Goal: Task Accomplishment & Management: Manage account settings

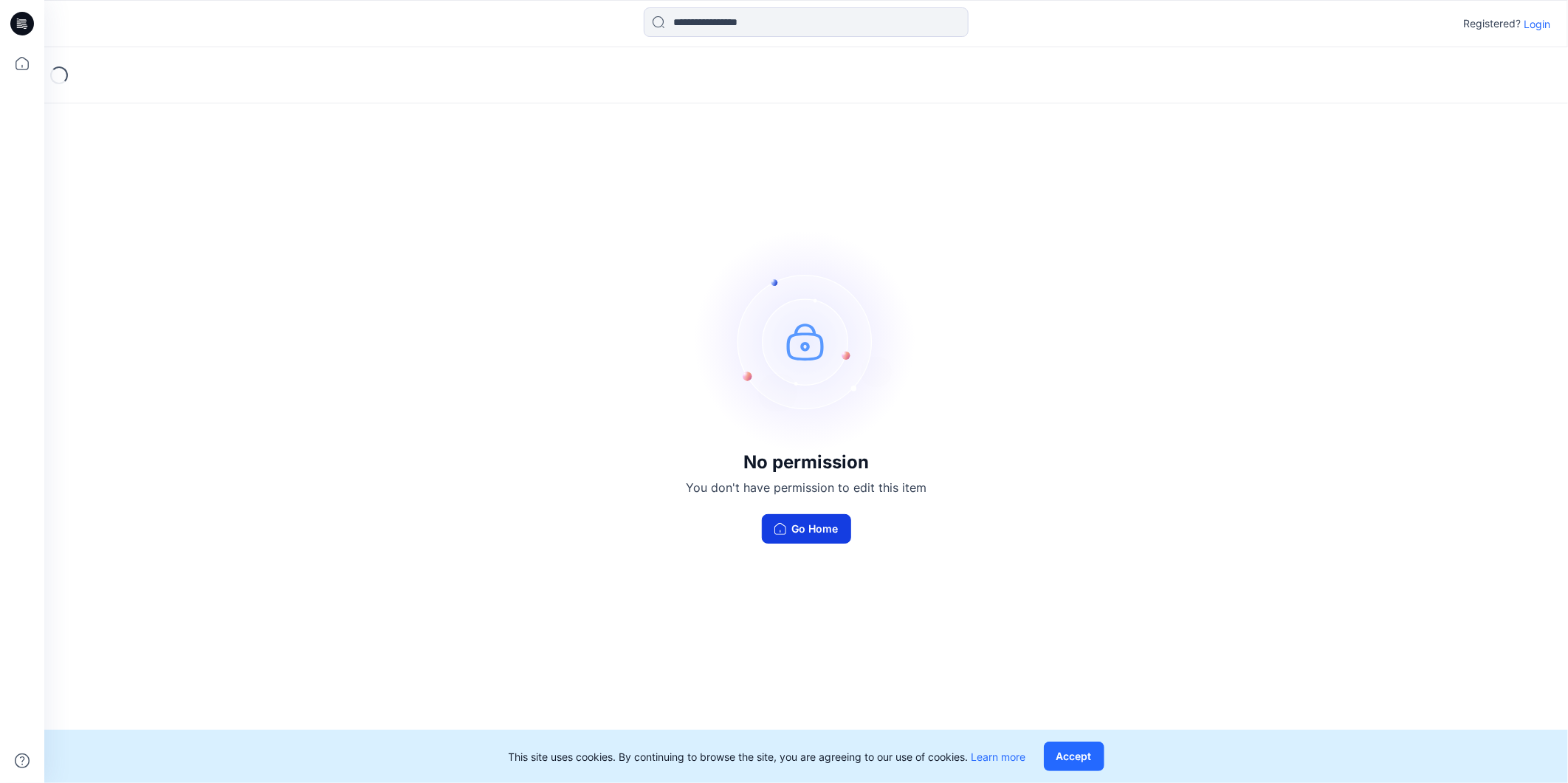
click at [773, 521] on button "Go Home" at bounding box center [806, 529] width 89 height 30
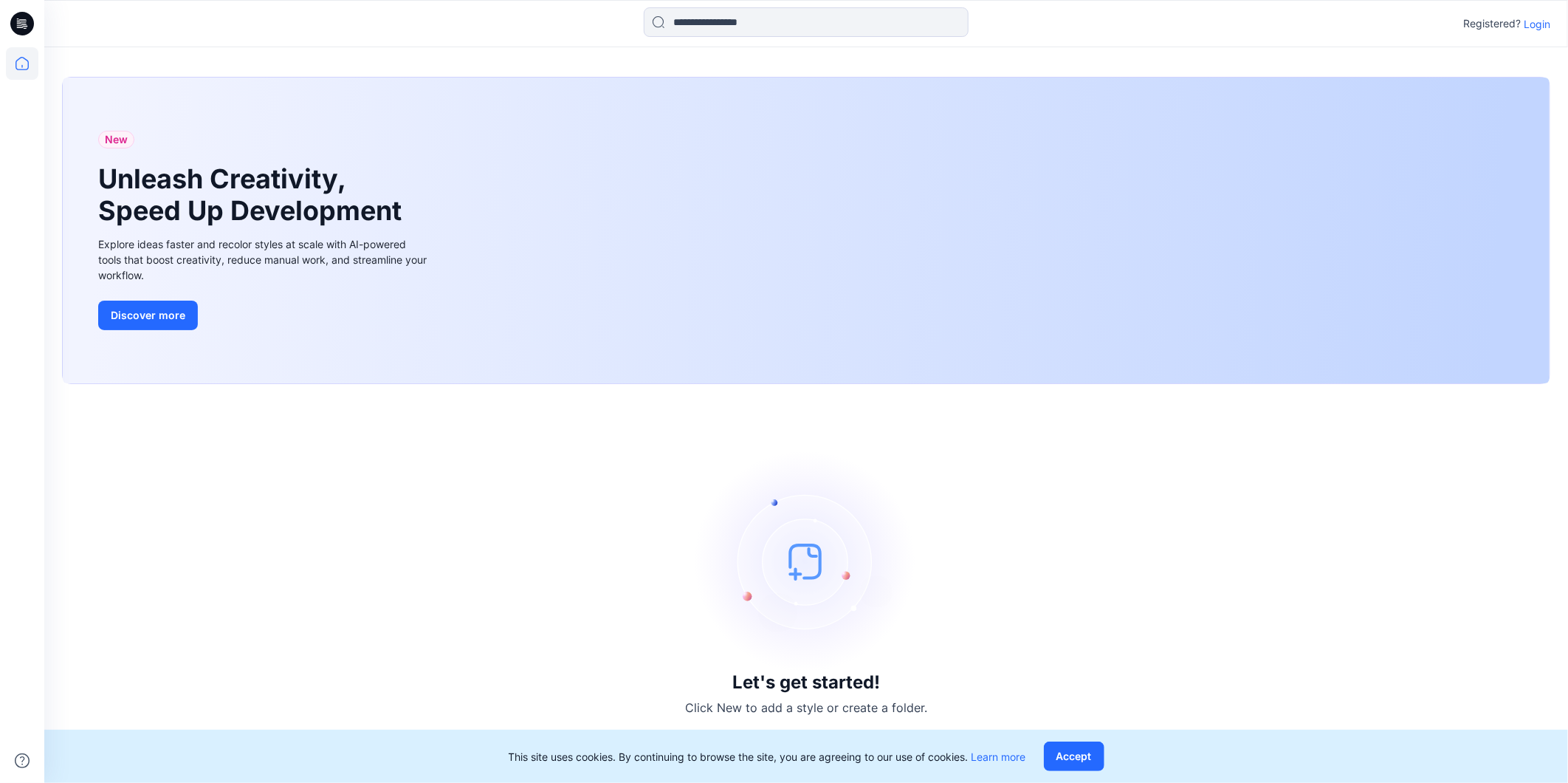
click at [1532, 26] on p "Login" at bounding box center [1537, 23] width 26 height 15
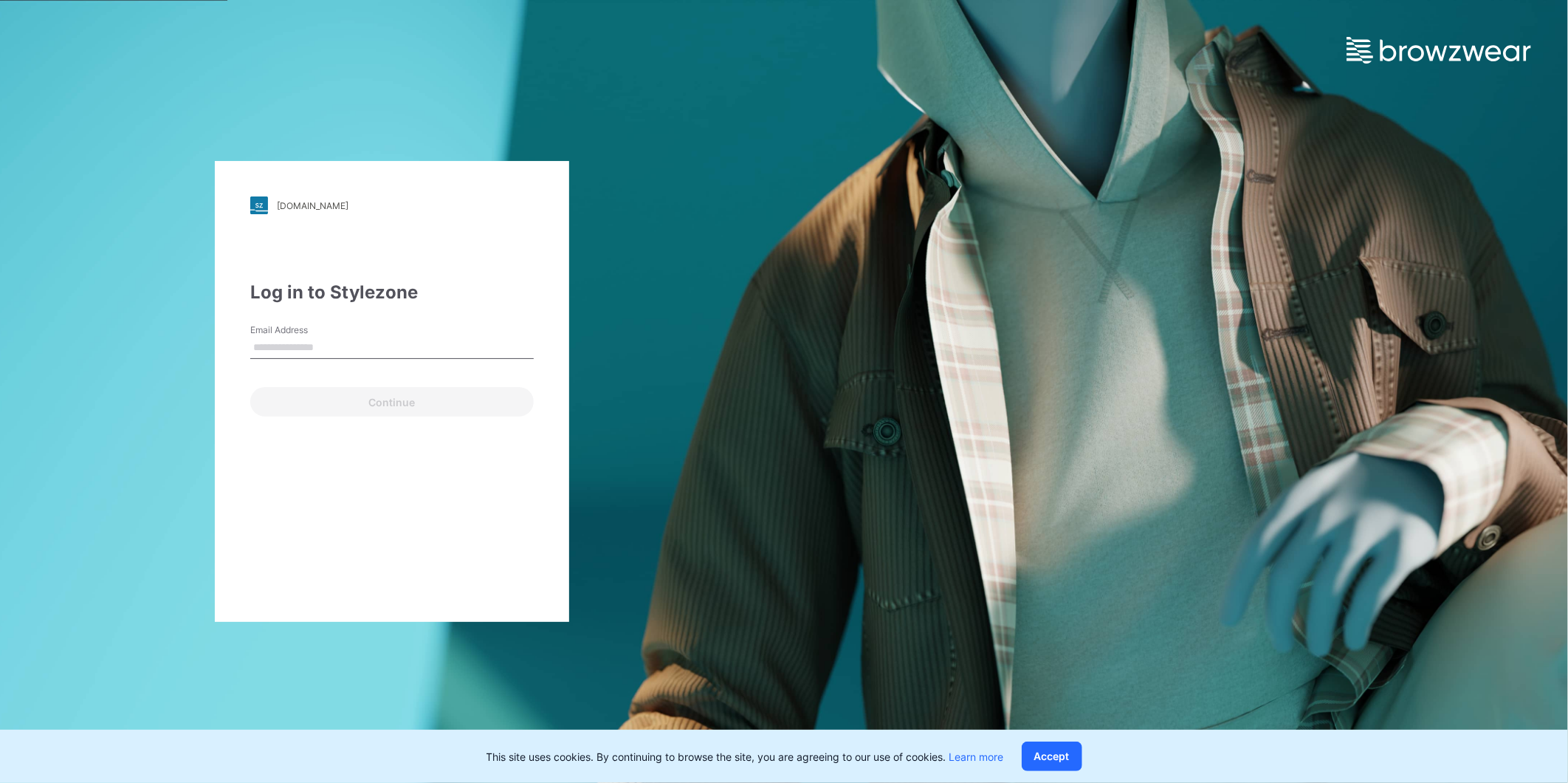
click at [282, 338] on input "Email Address" at bounding box center [391, 348] width 283 height 22
type input "**********"
click at [353, 402] on button "Continue" at bounding box center [391, 401] width 283 height 30
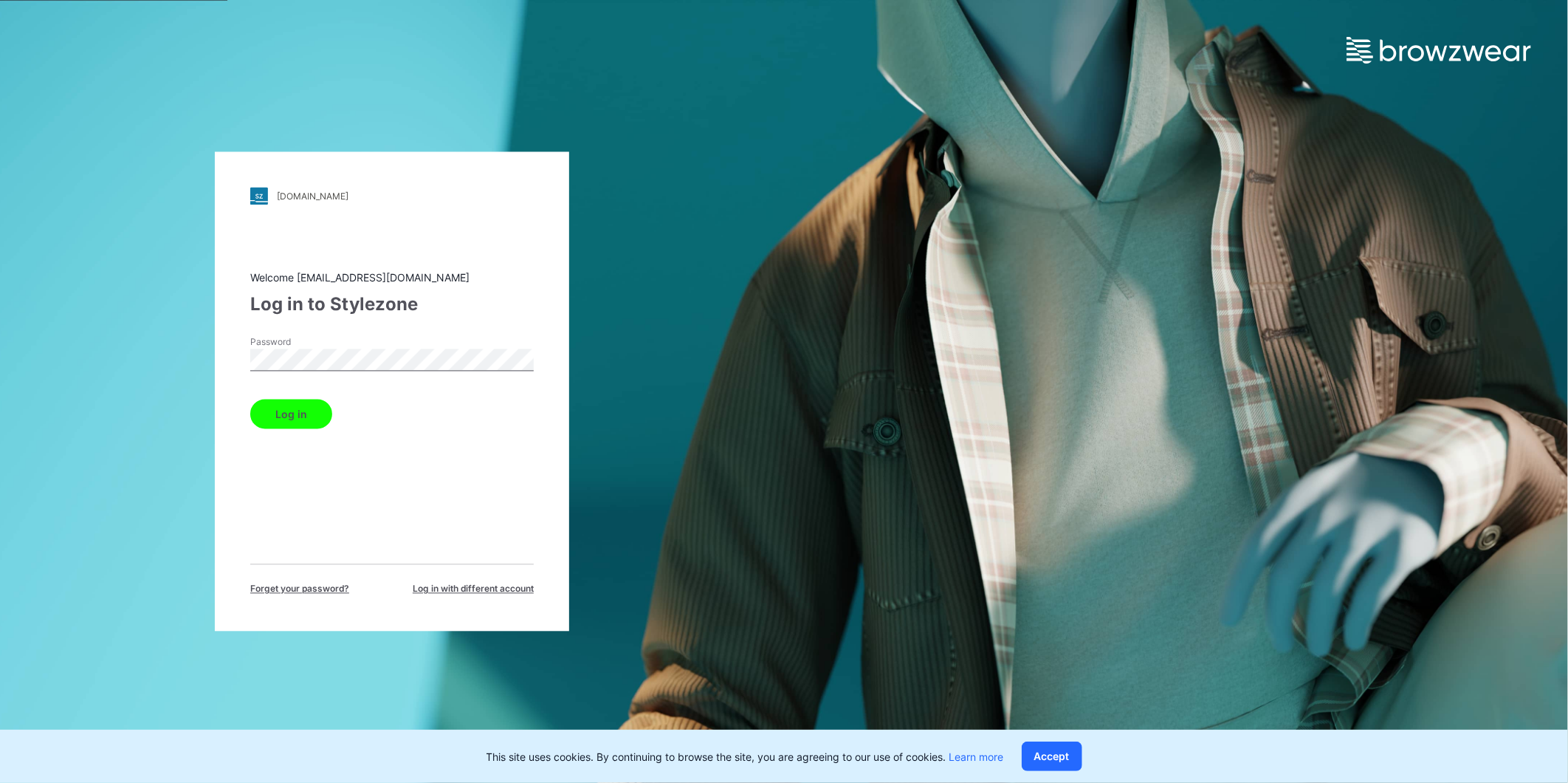
click at [306, 416] on button "Log in" at bounding box center [291, 414] width 82 height 30
